Goal: Information Seeking & Learning: Learn about a topic

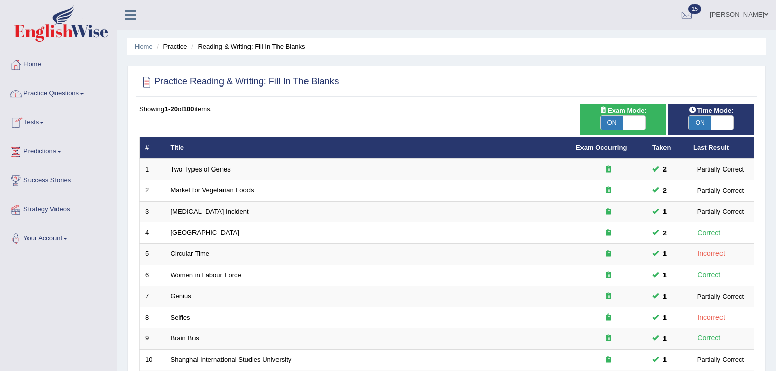
click at [83, 96] on link "Practice Questions" at bounding box center [59, 91] width 116 height 25
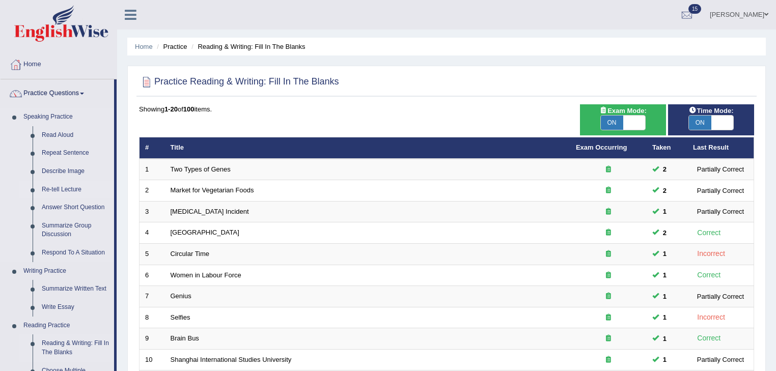
scroll to position [426, 0]
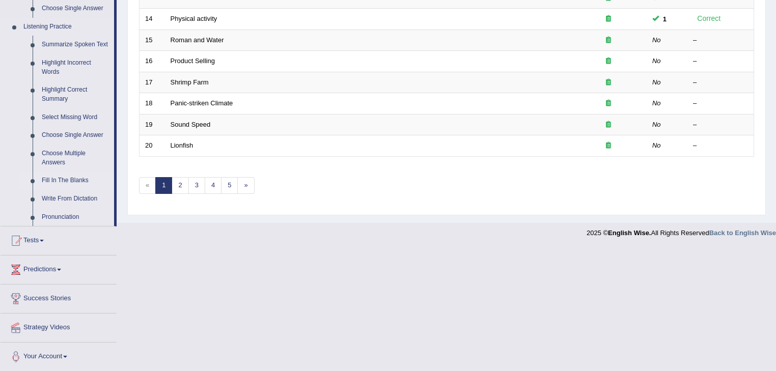
click at [67, 175] on link "Fill In The Blanks" at bounding box center [75, 181] width 77 height 18
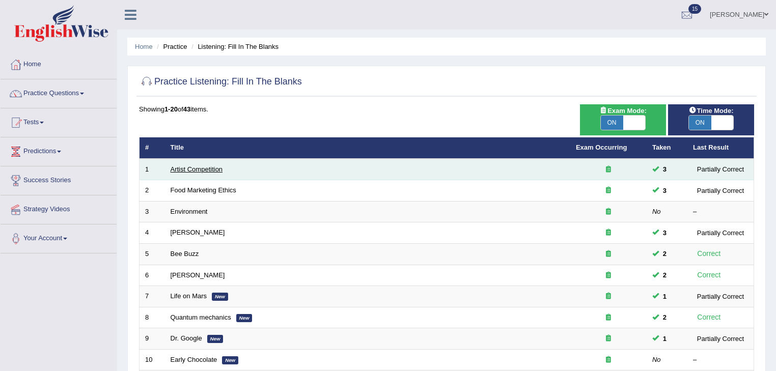
click at [191, 170] on link "Artist Competition" at bounding box center [197, 169] width 52 height 8
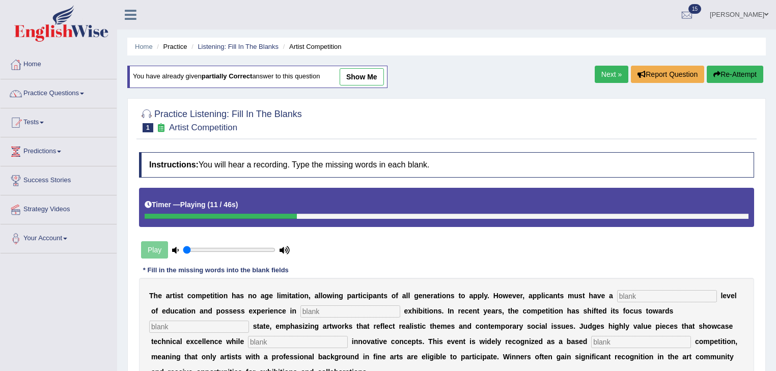
click at [730, 74] on button "Re-Attempt" at bounding box center [735, 74] width 57 height 17
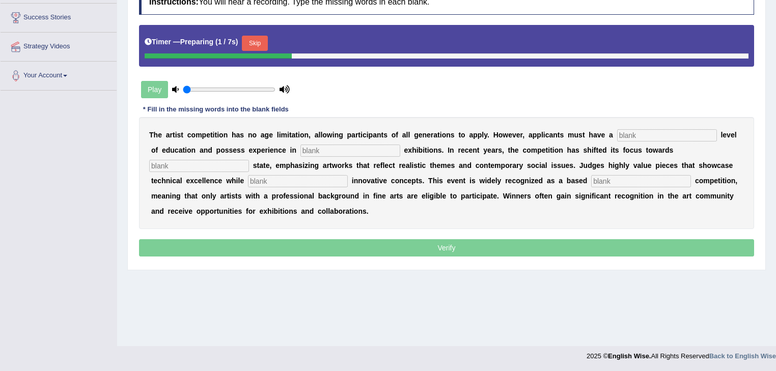
scroll to position [163, 0]
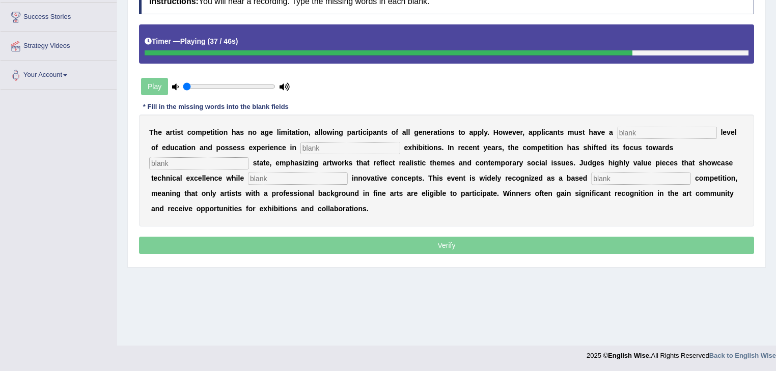
click at [636, 178] on input "text" at bounding box center [641, 179] width 100 height 12
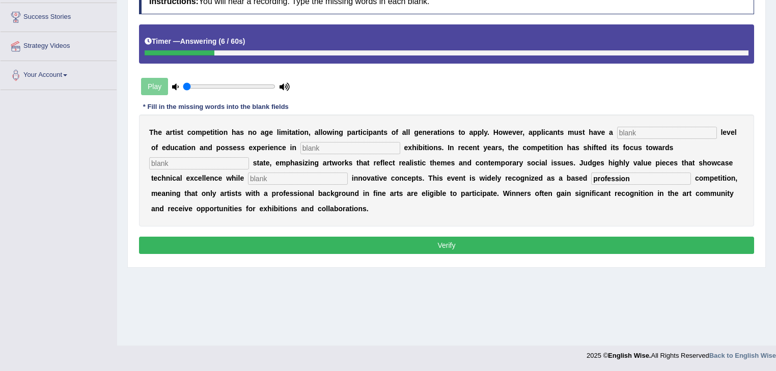
type input "profession"
click at [644, 127] on input "text" at bounding box center [667, 133] width 100 height 12
type input "graduate"
type input "c"
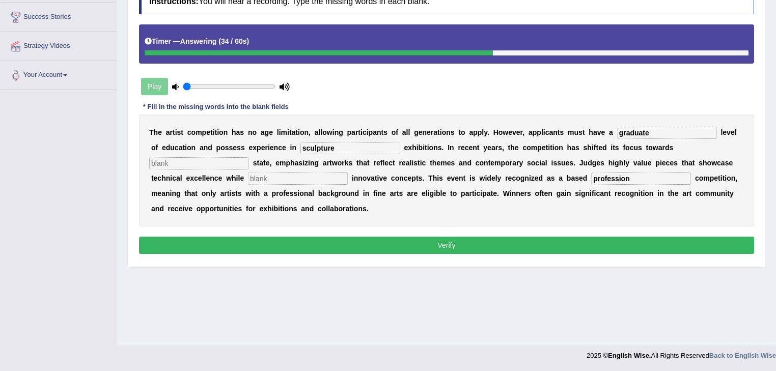
type input "sculpture"
type input "real"
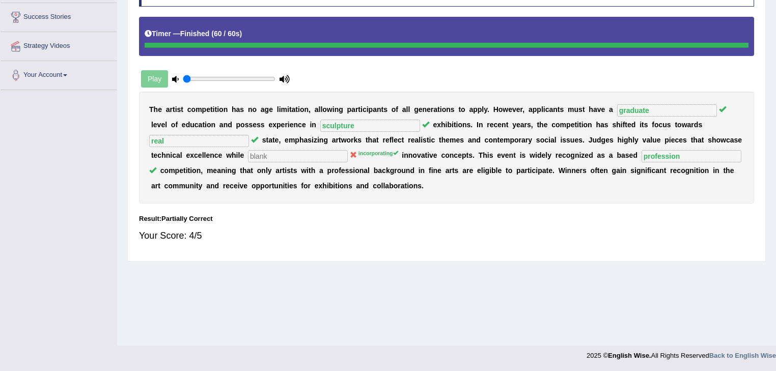
scroll to position [0, 0]
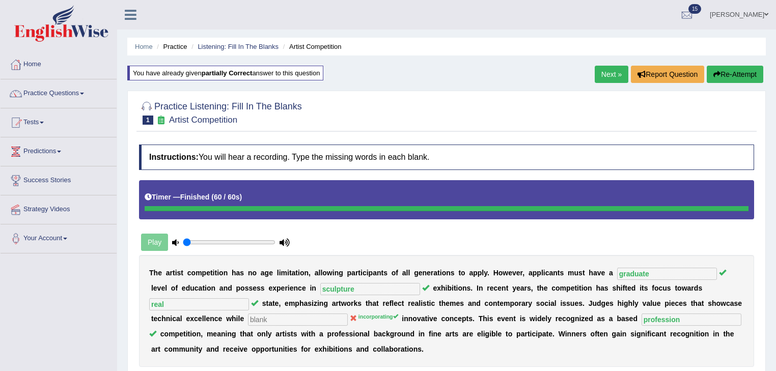
click at [612, 71] on link "Next »" at bounding box center [612, 74] width 34 height 17
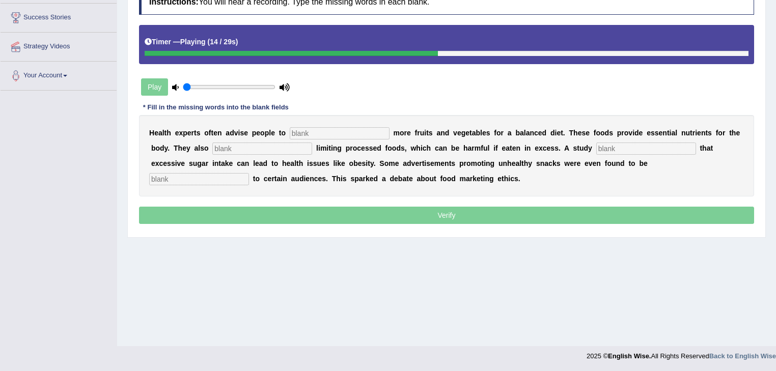
scroll to position [163, 0]
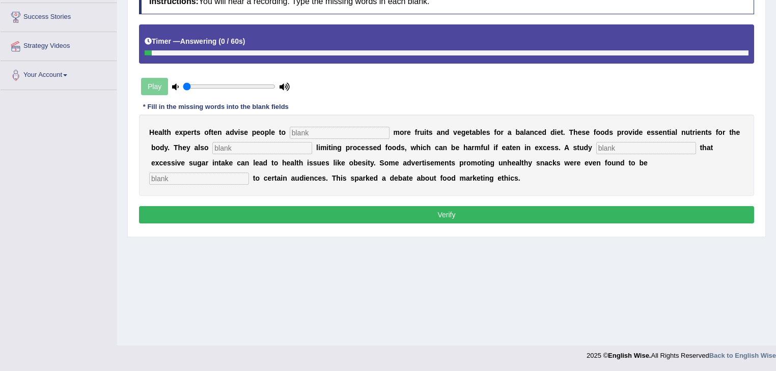
click at [164, 179] on input "text" at bounding box center [199, 179] width 100 height 12
type input "offencive"
click at [344, 133] on input "text" at bounding box center [340, 133] width 100 height 12
type input "consume"
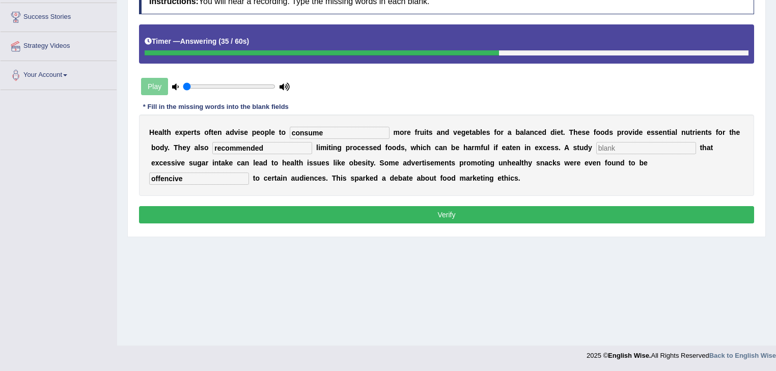
type input "recommended"
type input "diagnose"
click at [336, 211] on button "Verify" at bounding box center [446, 214] width 615 height 17
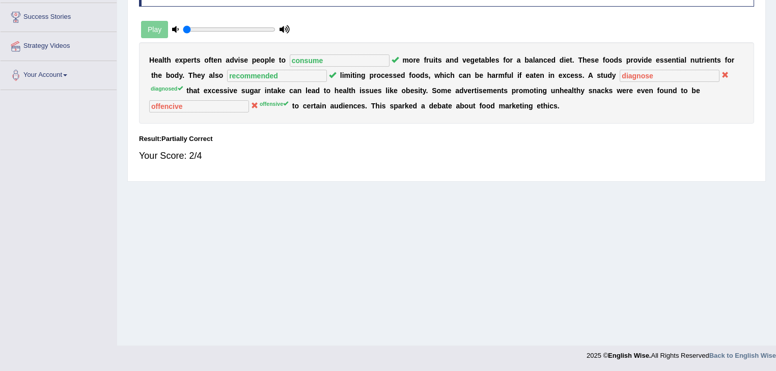
scroll to position [0, 0]
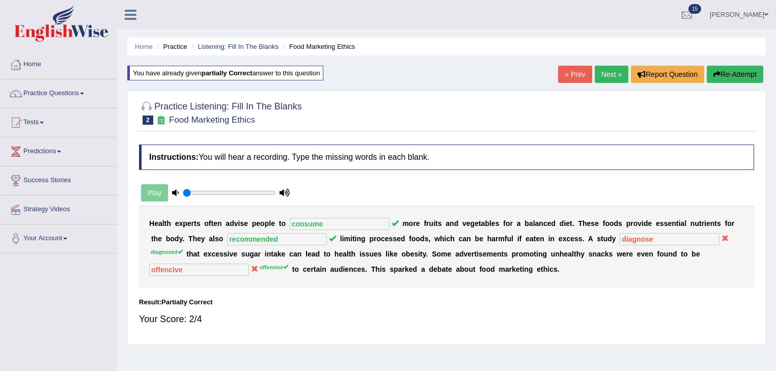
click at [719, 74] on button "Re-Attempt" at bounding box center [735, 74] width 57 height 17
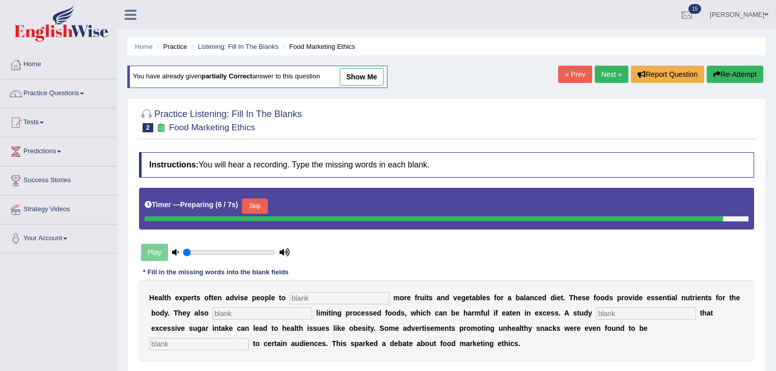
click at [264, 201] on button "Skip" at bounding box center [254, 206] width 25 height 15
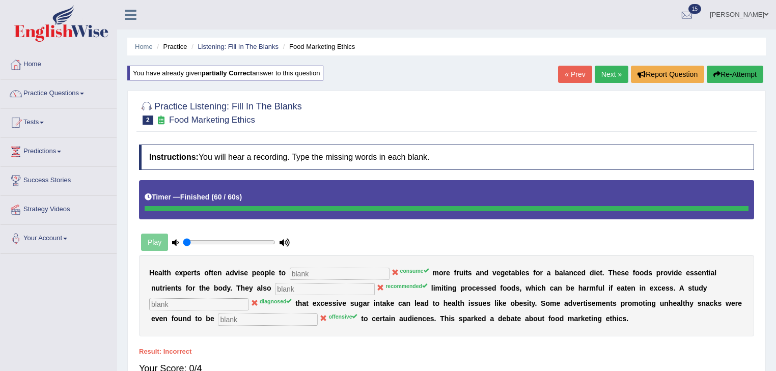
click at [612, 75] on link "Next »" at bounding box center [612, 74] width 34 height 17
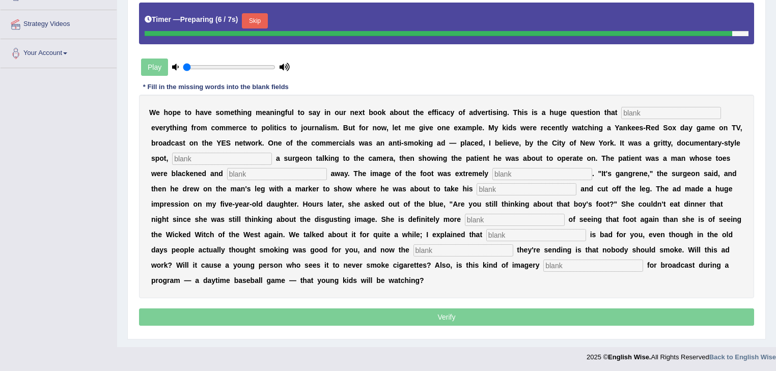
scroll to position [183, 0]
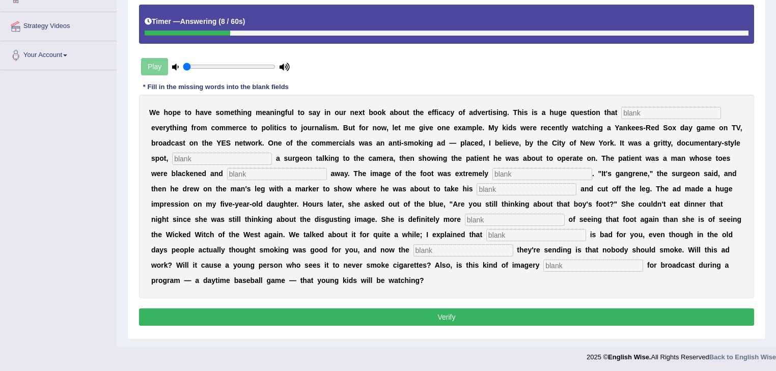
click at [547, 260] on input "text" at bounding box center [593, 266] width 100 height 12
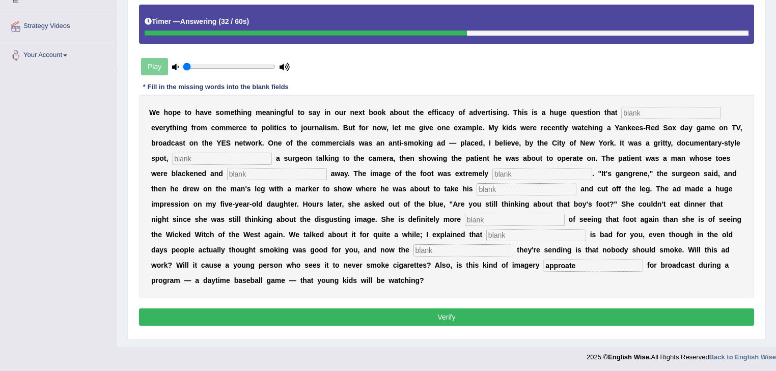
type input "approate"
click at [445, 248] on input "text" at bounding box center [463, 250] width 100 height 12
type input "message"
click at [502, 234] on input "text" at bounding box center [536, 235] width 100 height 12
type input "smoking"
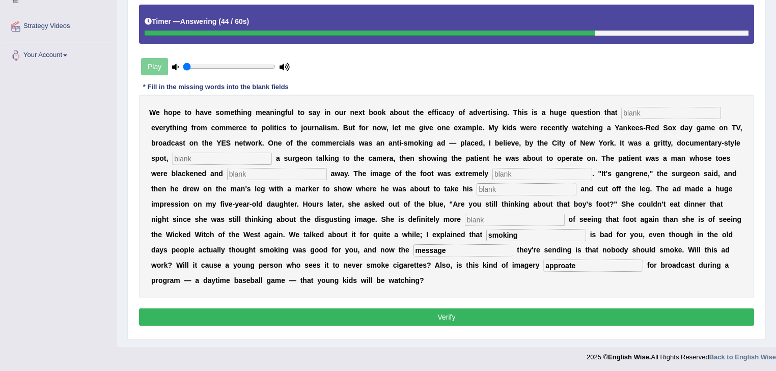
click at [470, 218] on input "text" at bounding box center [515, 220] width 100 height 12
type input "scared"
click at [501, 185] on input "text" at bounding box center [526, 189] width 100 height 12
type input "ax"
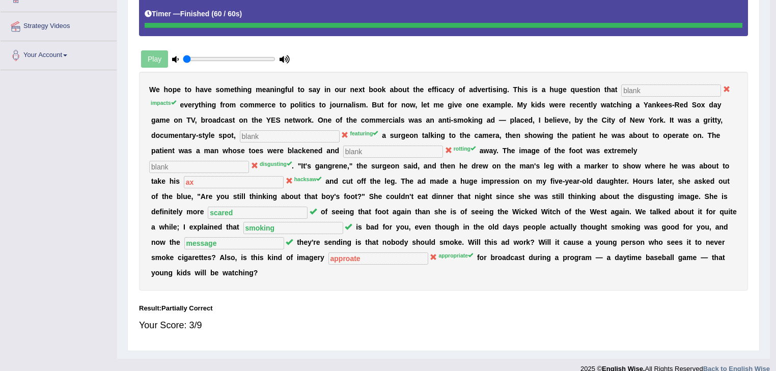
scroll to position [163, 0]
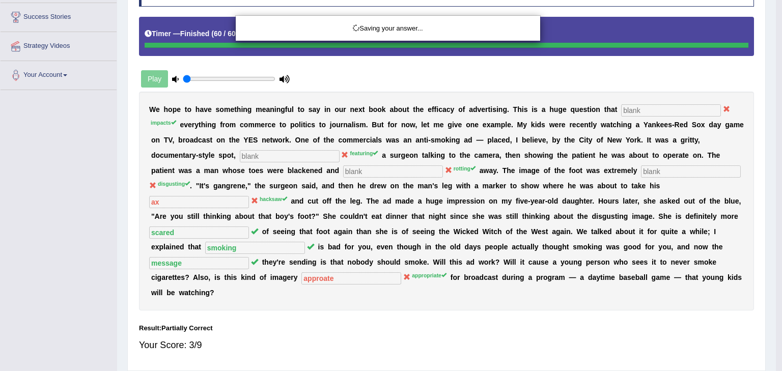
click at [513, 175] on div "Saving your answer..." at bounding box center [391, 185] width 782 height 371
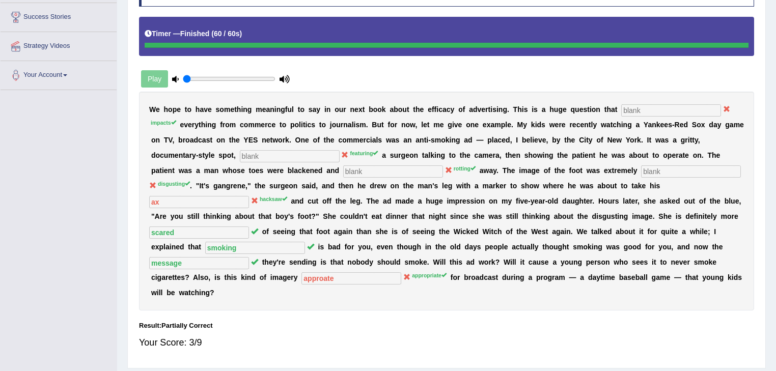
scroll to position [0, 0]
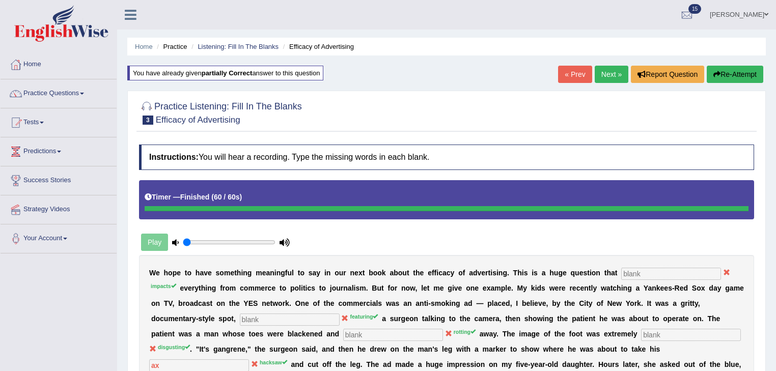
click at [619, 73] on link "Next »" at bounding box center [612, 74] width 34 height 17
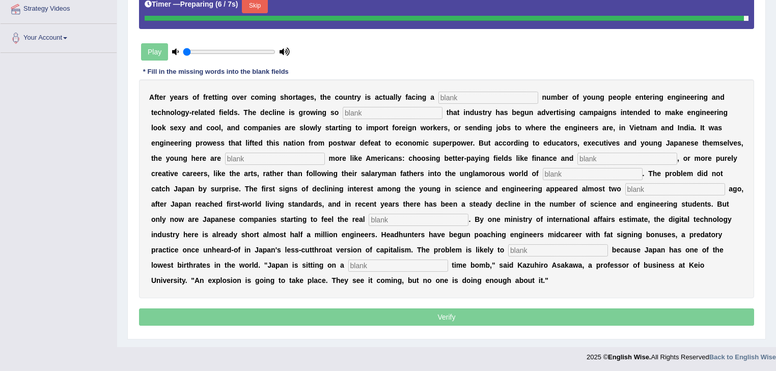
scroll to position [198, 0]
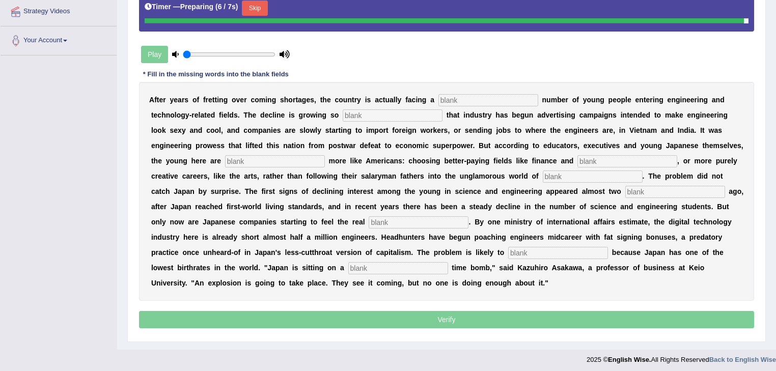
click at [619, 73] on div "Instructions: You will hear a recording. Type the missing words in each blank. …" at bounding box center [446, 142] width 620 height 387
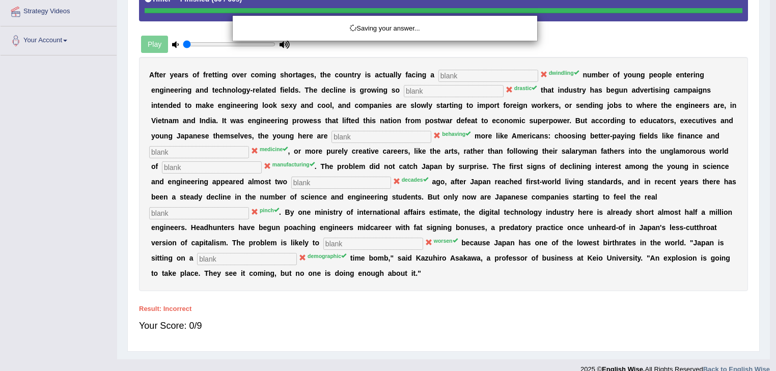
scroll to position [174, 0]
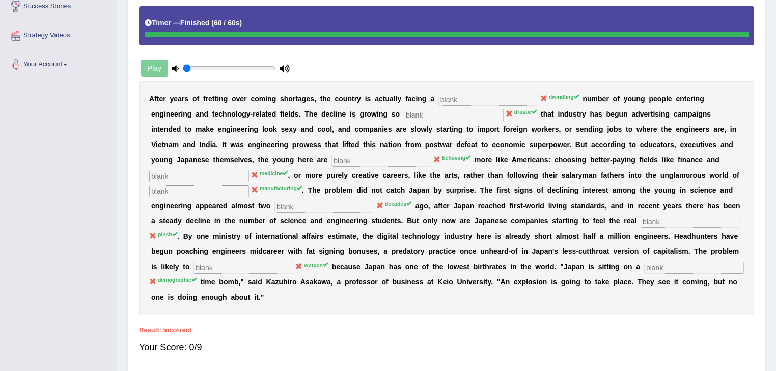
click at [619, 73] on div "Instructions: You will hear a recording. Type the missing words in each blank. …" at bounding box center [446, 166] width 620 height 402
